Goal: Information Seeking & Learning: Learn about a topic

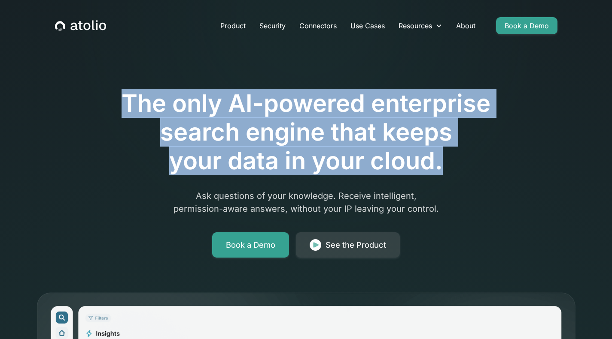
drag, startPoint x: 145, startPoint y: 103, endPoint x: 479, endPoint y: 160, distance: 339.7
click at [479, 160] on h1 "The only AI-powered enterprise search engine that keeps your data in your cloud." at bounding box center [305, 132] width 439 height 87
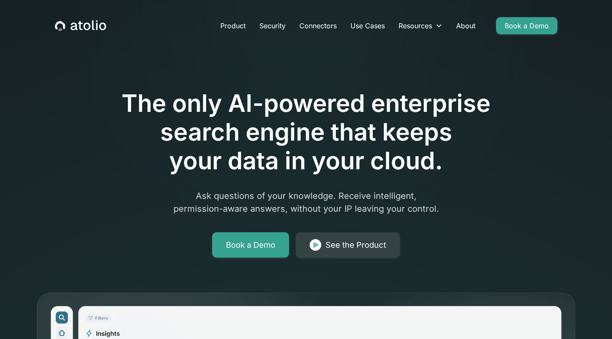
drag, startPoint x: 541, startPoint y: 190, endPoint x: 534, endPoint y: 64, distance: 126.8
click at [470, 23] on link "About" at bounding box center [465, 25] width 33 height 17
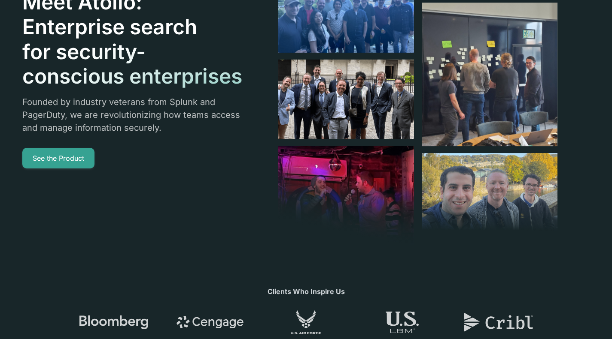
scroll to position [43, 0]
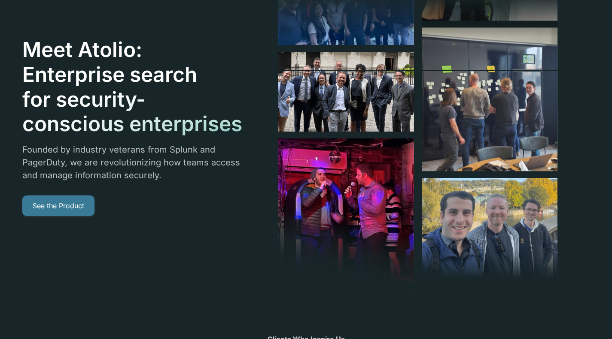
click at [65, 196] on link "See the Product" at bounding box center [58, 206] width 72 height 21
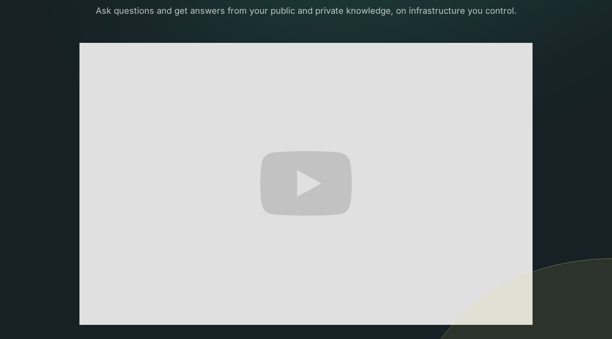
scroll to position [43, 0]
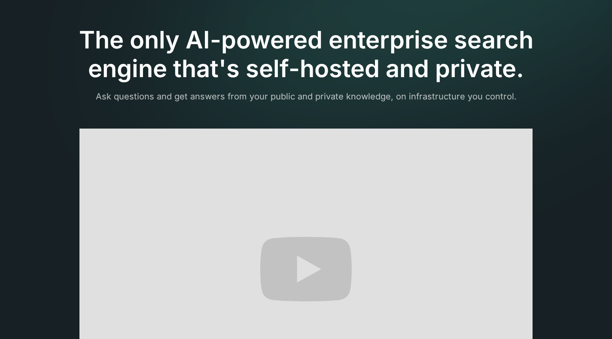
drag, startPoint x: 548, startPoint y: 98, endPoint x: 538, endPoint y: 87, distance: 15.2
click at [548, 98] on p "Ask questions and get answers from your public and private knowledge, on infras…" at bounding box center [306, 96] width 502 height 13
